Goal: Navigation & Orientation: Find specific page/section

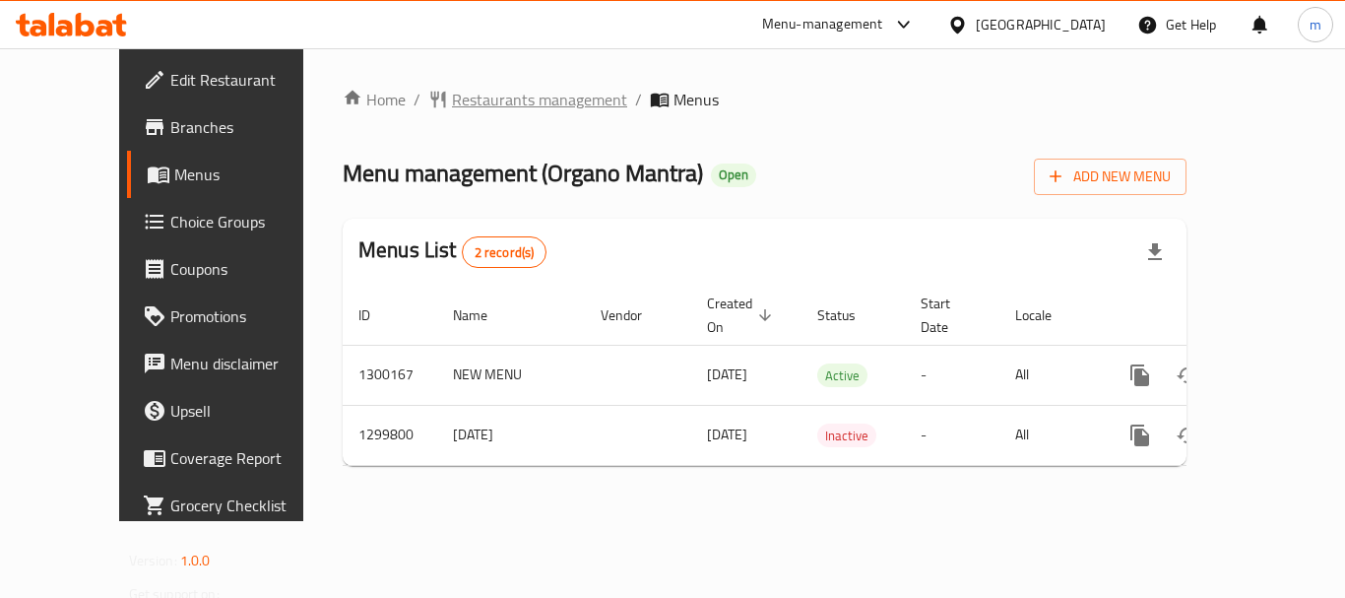
click at [494, 105] on span "Restaurants management" at bounding box center [539, 100] width 175 height 24
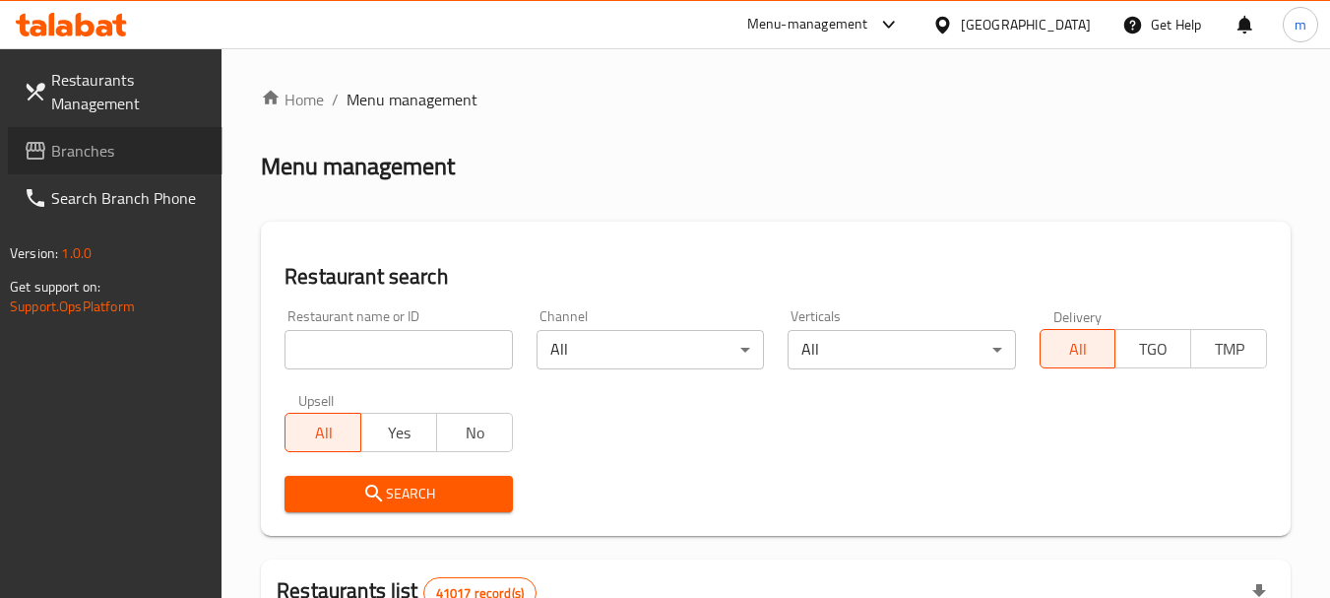
click at [116, 153] on span "Branches" at bounding box center [129, 151] width 156 height 24
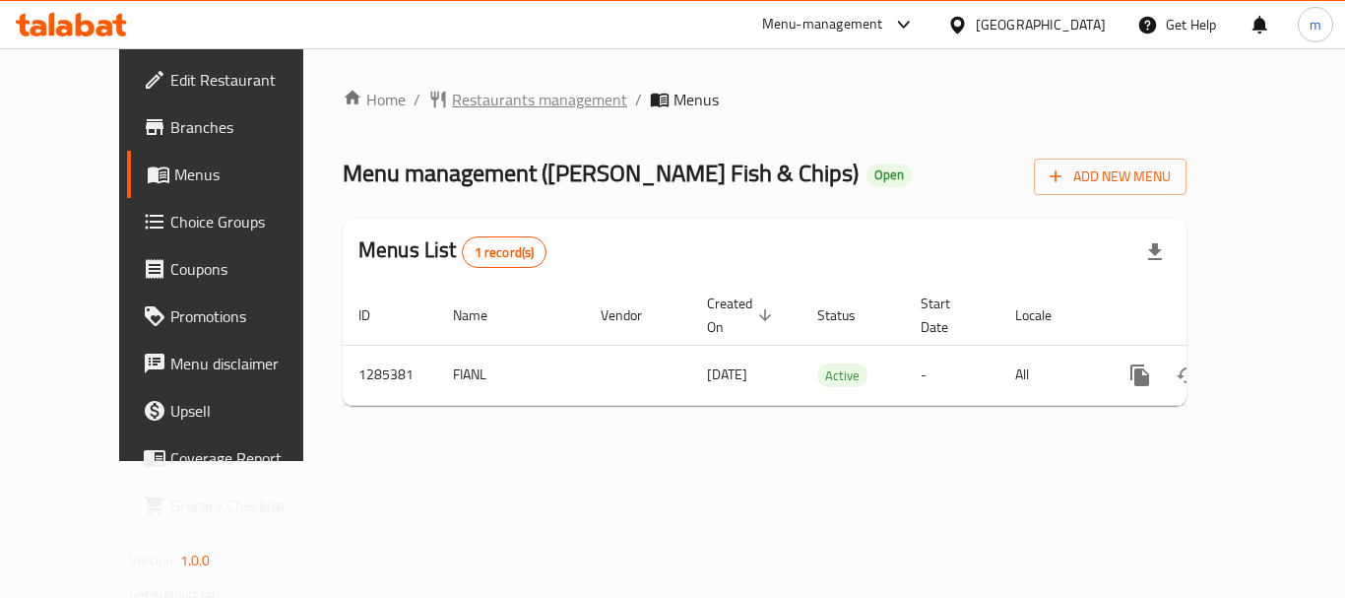
click at [452, 98] on span "Restaurants management" at bounding box center [539, 100] width 175 height 24
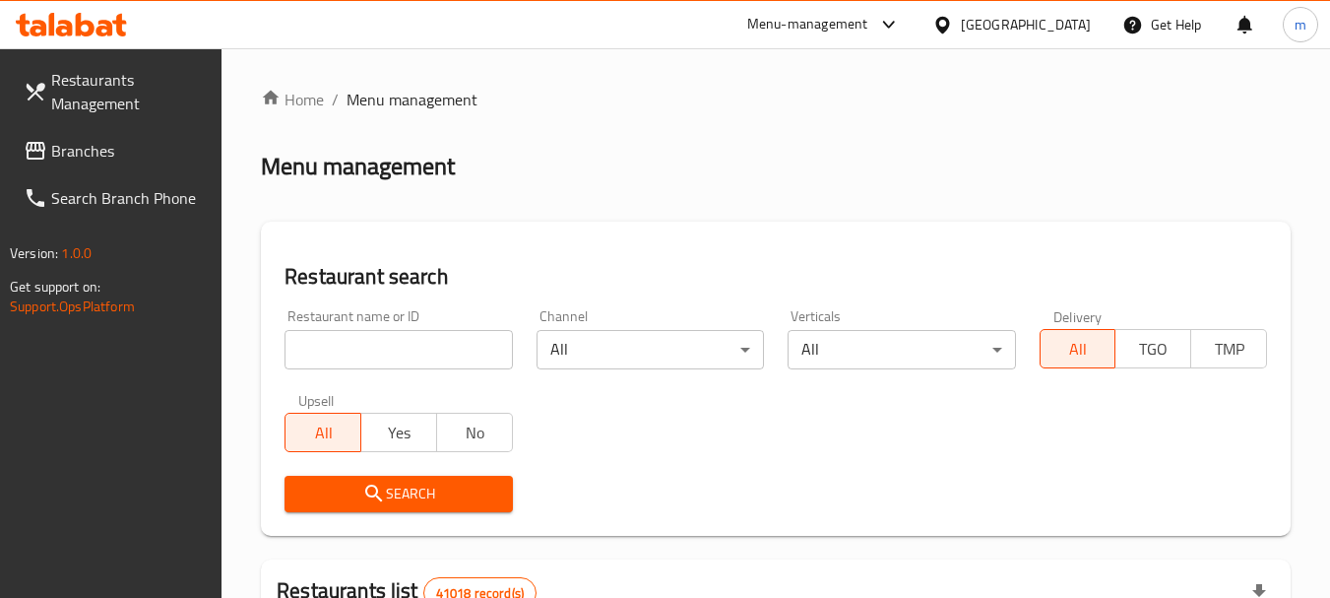
click at [121, 156] on span "Branches" at bounding box center [129, 151] width 156 height 24
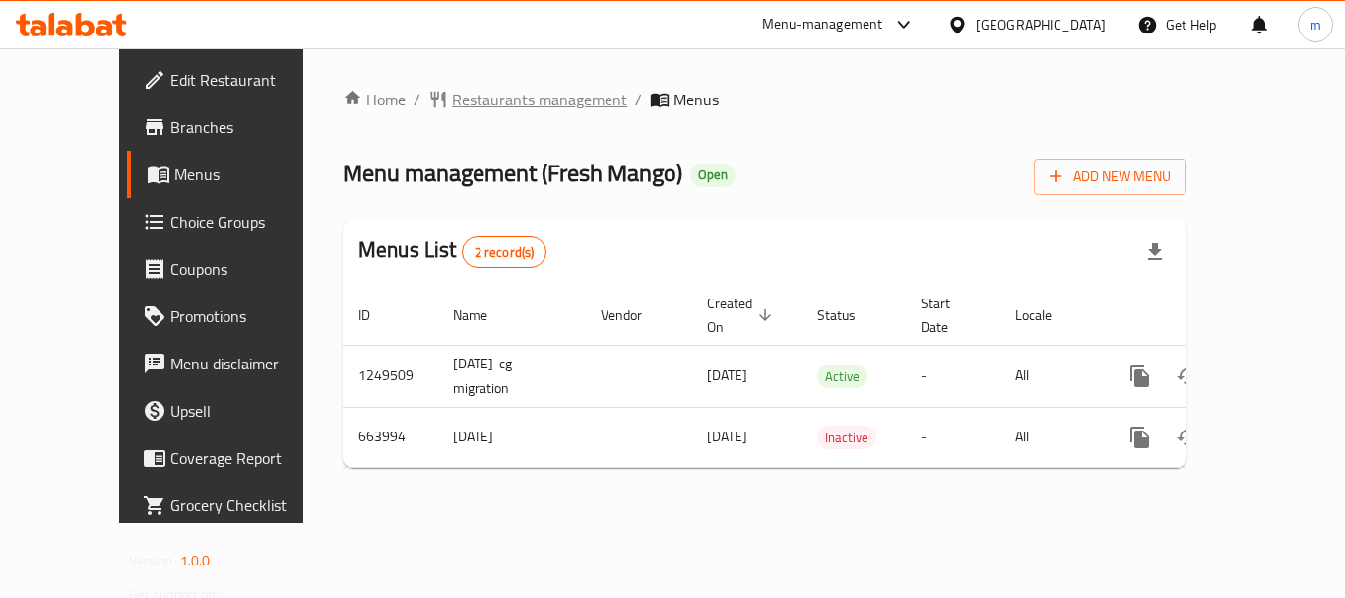
click at [452, 92] on span "Restaurants management" at bounding box center [539, 100] width 175 height 24
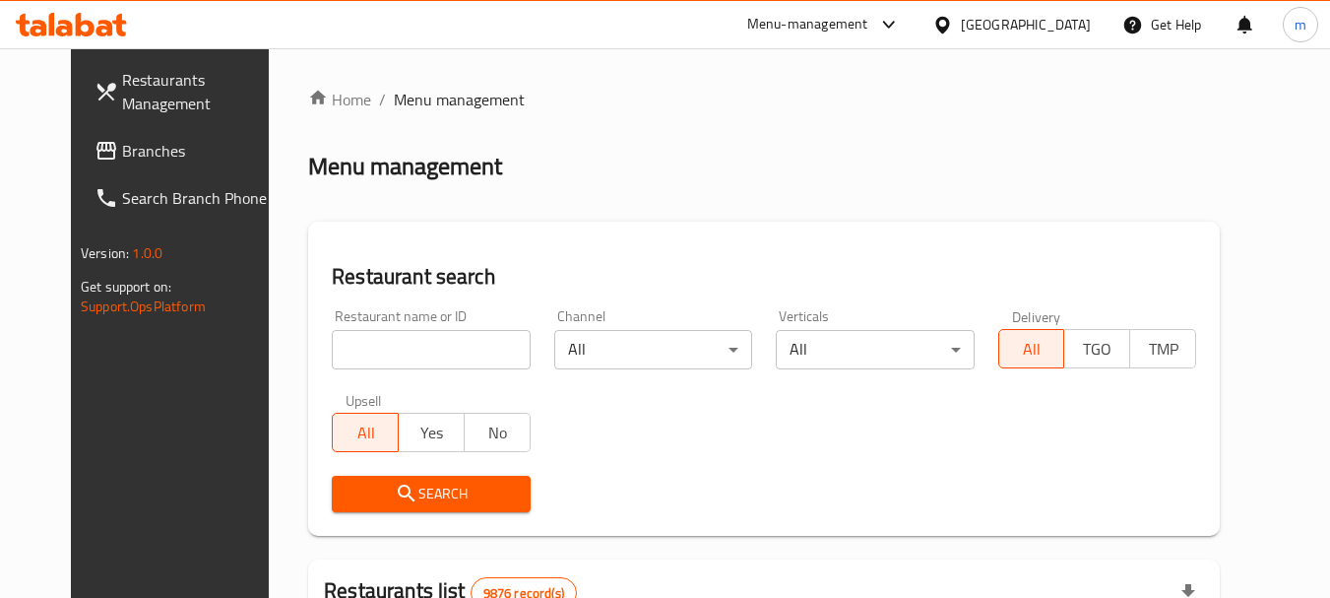
click at [122, 155] on span "Branches" at bounding box center [200, 151] width 156 height 24
